Goal: Task Accomplishment & Management: Manage account settings

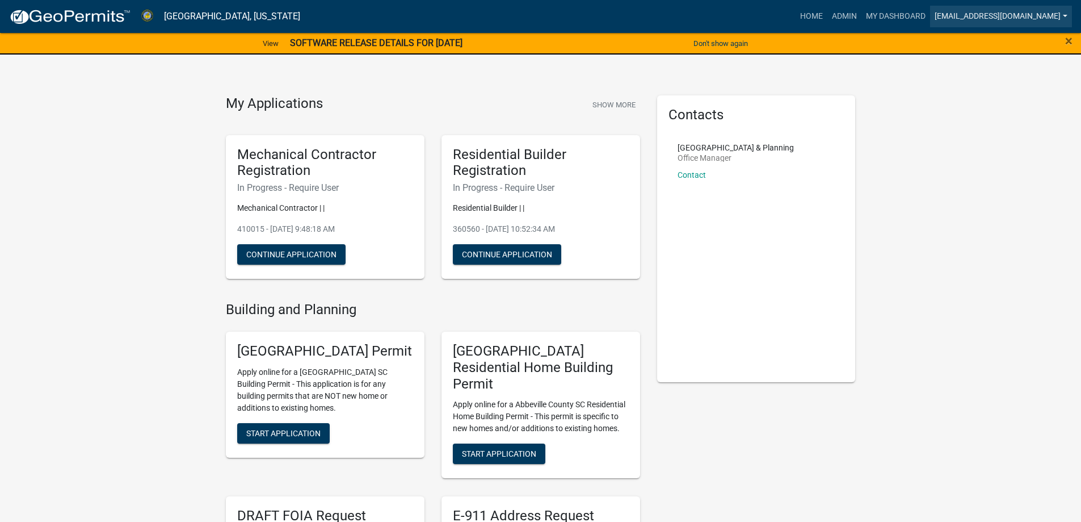
click at [991, 15] on link "[EMAIL_ADDRESS][DOMAIN_NAME]" at bounding box center [1001, 17] width 142 height 22
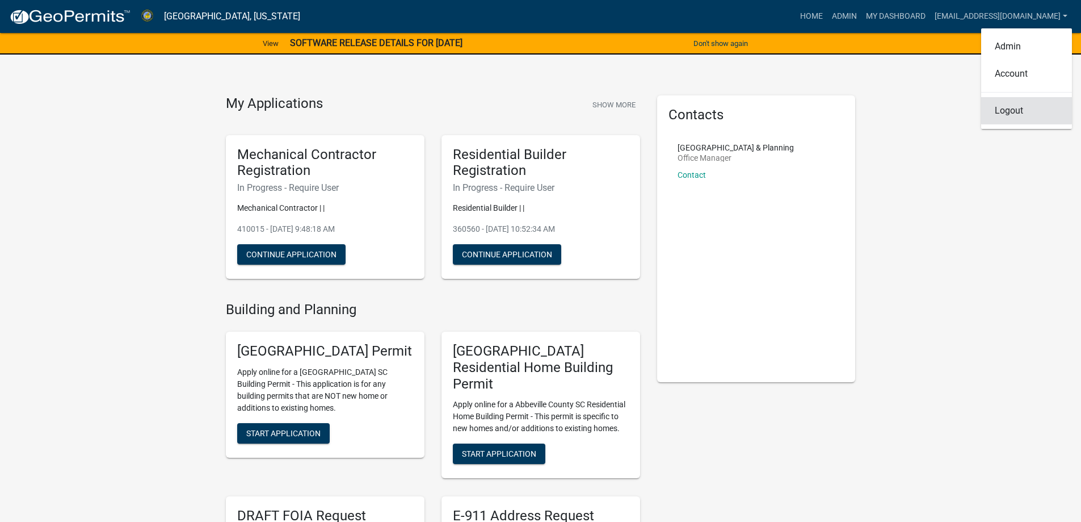
click at [1004, 112] on link "Logout" at bounding box center [1026, 110] width 91 height 27
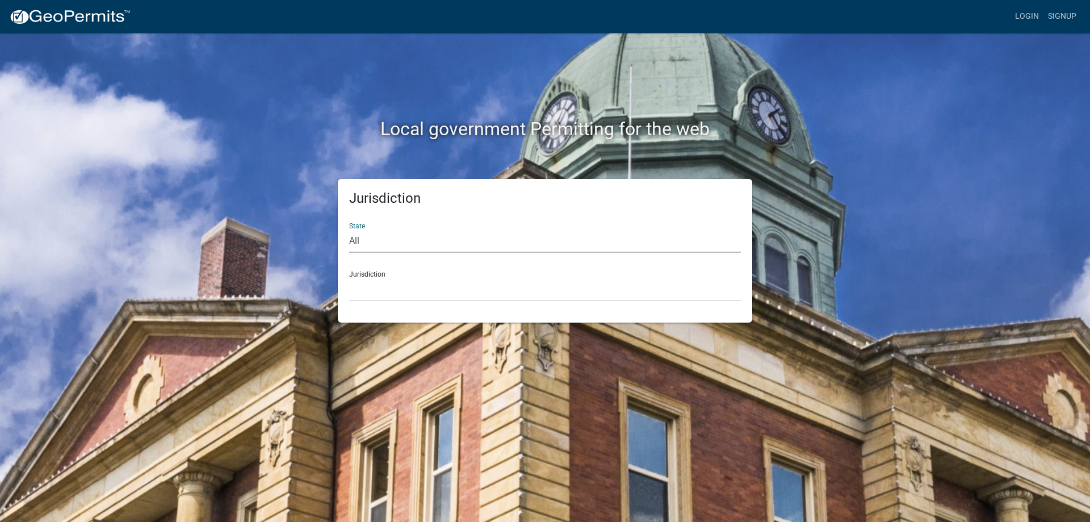
click at [376, 235] on select "All [US_STATE] [US_STATE] [US_STATE] [US_STATE] [US_STATE] [US_STATE] [US_STATE…" at bounding box center [545, 240] width 392 height 23
select select "[US_STATE]"
click at [349, 229] on select "All [US_STATE] [US_STATE] [US_STATE] [US_STATE] [US_STATE] [US_STATE] [US_STATE…" at bounding box center [545, 240] width 392 height 23
click at [398, 293] on select "[GEOGRAPHIC_DATA], [US_STATE] [GEOGRAPHIC_DATA], [US_STATE]" at bounding box center [545, 289] width 392 height 23
